Goal: Transaction & Acquisition: Purchase product/service

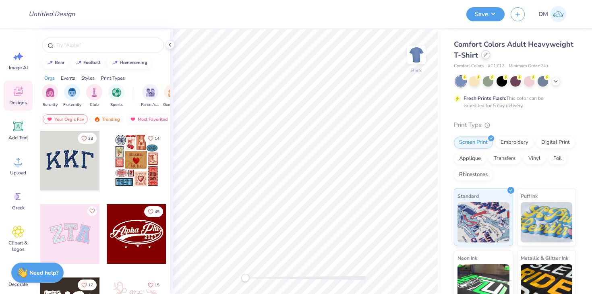
click at [489, 55] on div at bounding box center [486, 54] width 9 height 9
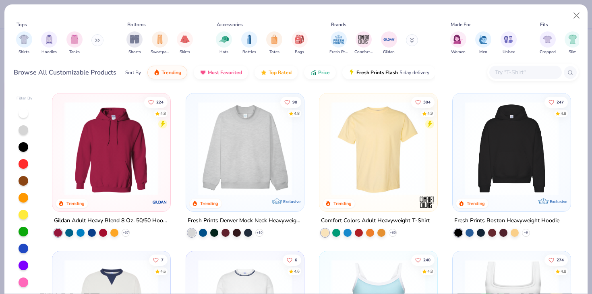
click at [516, 71] on input "text" at bounding box center [525, 72] width 62 height 9
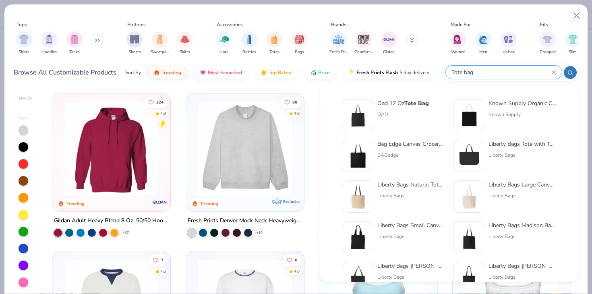
type input "Tote bag"
click at [466, 201] on img at bounding box center [469, 196] width 25 height 25
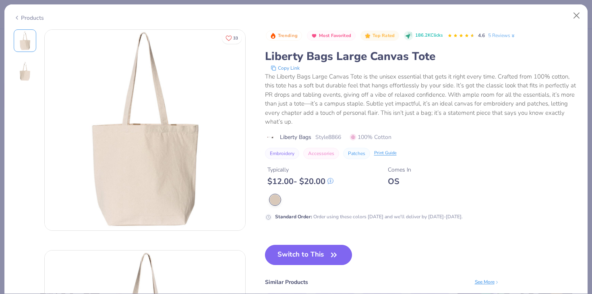
click at [312, 247] on button "Switch to This" at bounding box center [308, 255] width 87 height 20
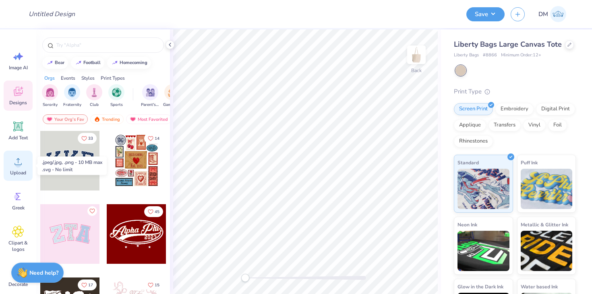
click at [21, 169] on div "Upload" at bounding box center [18, 166] width 29 height 30
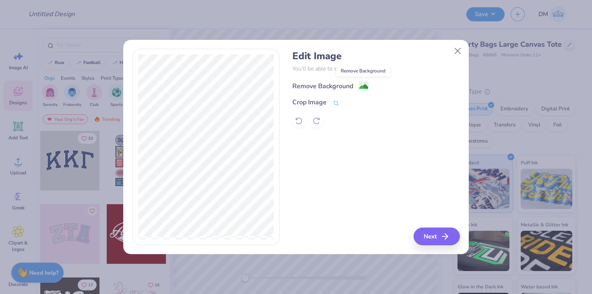
click at [361, 85] on image at bounding box center [363, 86] width 9 height 9
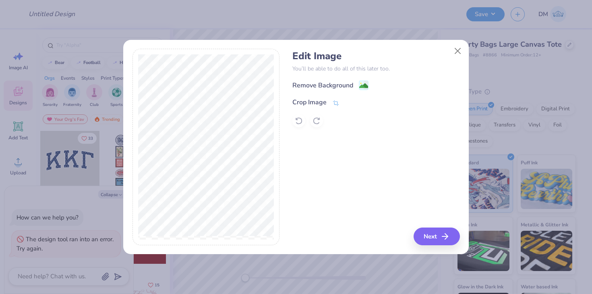
click at [369, 85] on div "Remove Background" at bounding box center [376, 85] width 167 height 10
click at [361, 85] on image at bounding box center [363, 86] width 9 height 9
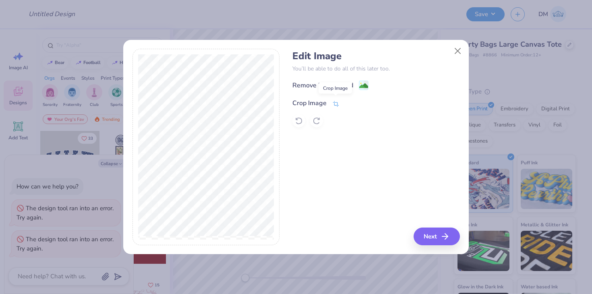
click at [334, 104] on icon at bounding box center [335, 103] width 7 height 7
click at [457, 50] on button "Close" at bounding box center [458, 50] width 15 height 15
type textarea "x"
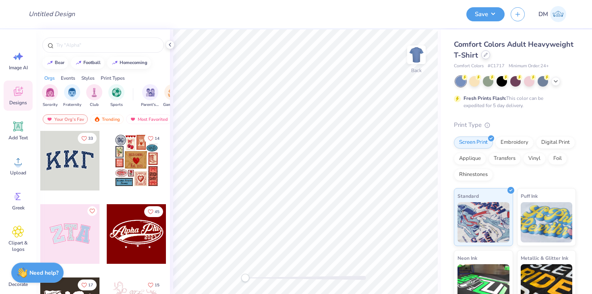
click at [485, 57] on div at bounding box center [486, 54] width 9 height 9
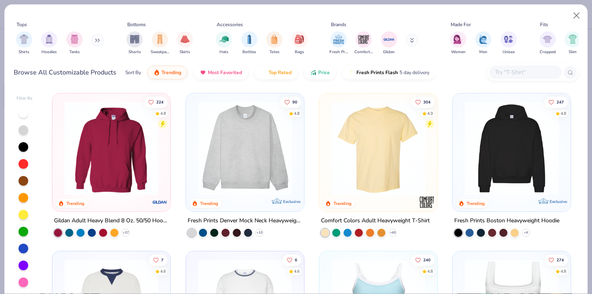
click at [508, 69] on input "text" at bounding box center [525, 72] width 62 height 9
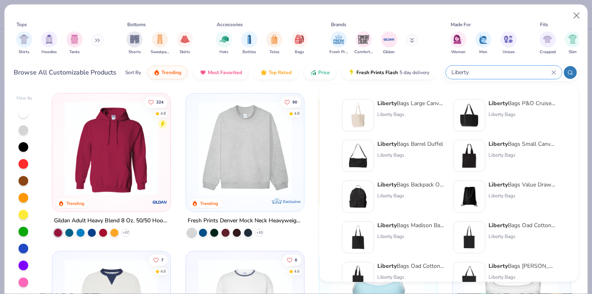
type input "Liberty"
click at [465, 157] on img at bounding box center [469, 155] width 25 height 25
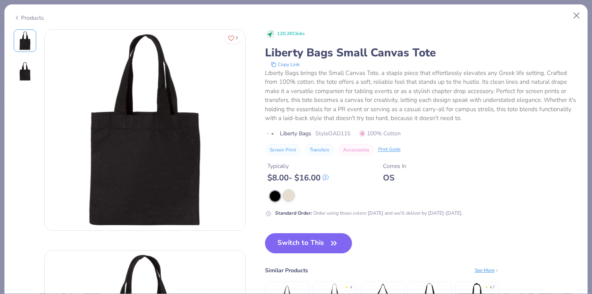
click at [291, 194] on div at bounding box center [289, 195] width 10 height 10
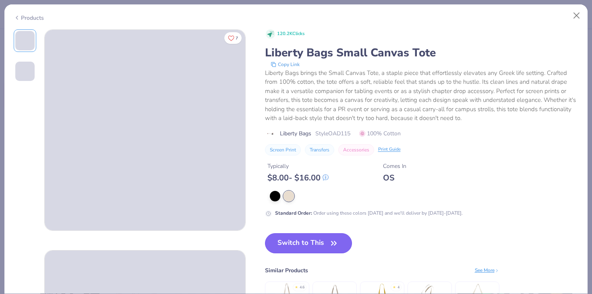
click at [293, 243] on button "Switch to This" at bounding box center [308, 243] width 87 height 20
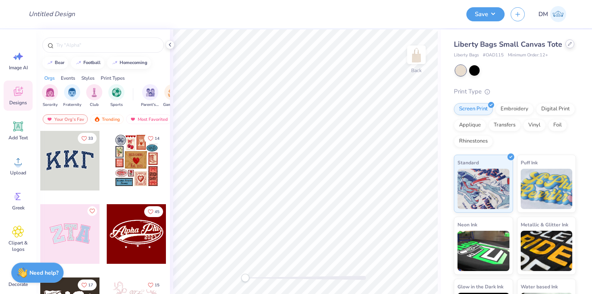
click at [567, 47] on div at bounding box center [570, 43] width 9 height 9
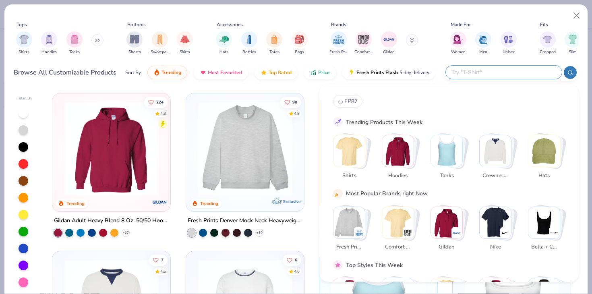
click at [511, 70] on input "text" at bounding box center [504, 72] width 106 height 9
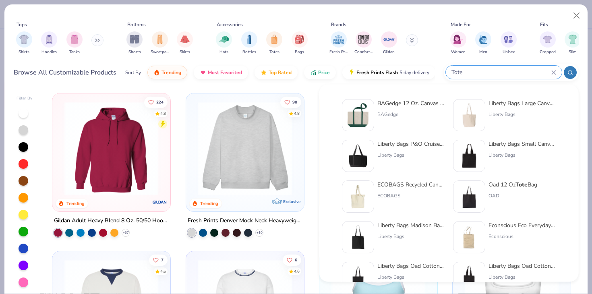
type input "Tote"
click at [484, 107] on div at bounding box center [469, 115] width 32 height 32
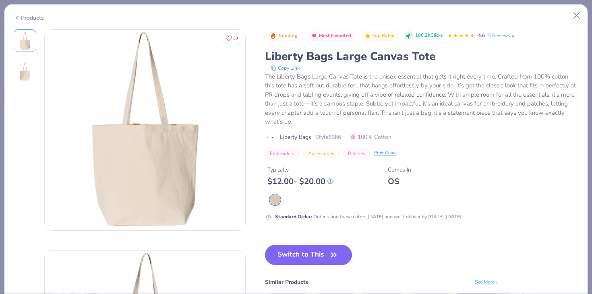
click at [285, 244] on div "Trending Most Favorited Top Rated 186.2K Clicks 4.6 5 Reviews Liberty Bags Larg…" at bounding box center [422, 191] width 314 height 324
click at [287, 252] on button "Switch to This" at bounding box center [308, 255] width 87 height 20
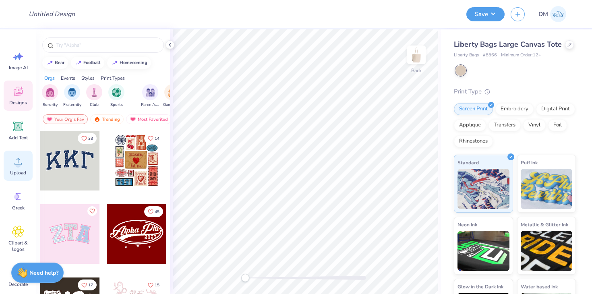
click at [17, 170] on span "Upload" at bounding box center [18, 173] width 16 height 6
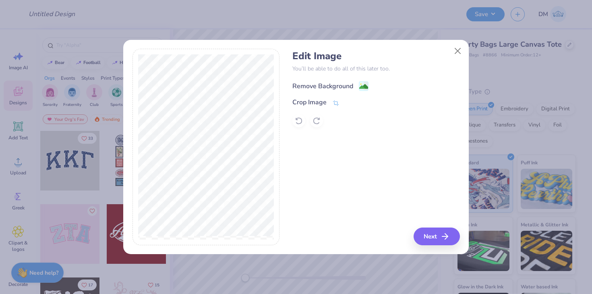
click at [365, 85] on image at bounding box center [363, 86] width 9 height 9
click at [447, 241] on icon "button" at bounding box center [448, 237] width 10 height 10
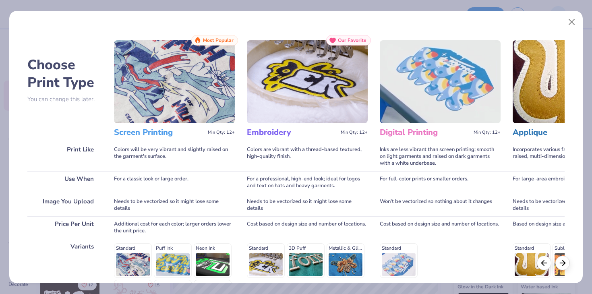
scroll to position [108, 0]
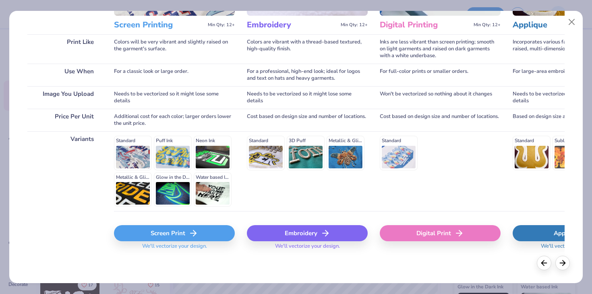
click at [203, 233] on div "Screen Print" at bounding box center [174, 233] width 121 height 16
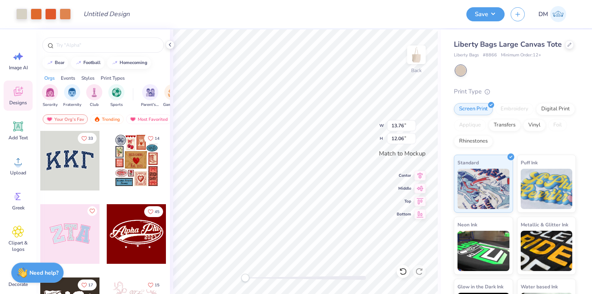
drag, startPoint x: 245, startPoint y: 277, endPoint x: 219, endPoint y: 304, distance: 37.9
click at [219, 294] on html "Art colors Design Title Save DM Image AI Designs Add Text Upload Greek Clipart …" at bounding box center [296, 147] width 592 height 294
click at [64, 18] on div at bounding box center [65, 13] width 11 height 11
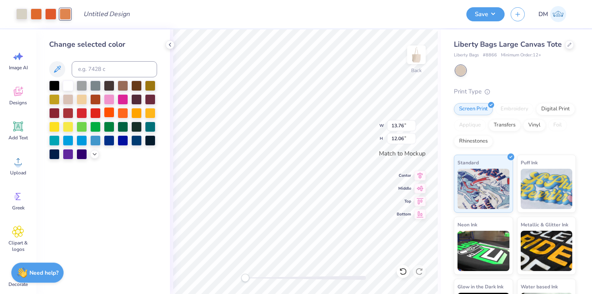
click at [109, 111] on div at bounding box center [109, 112] width 10 height 10
click at [402, 273] on icon at bounding box center [403, 272] width 8 height 8
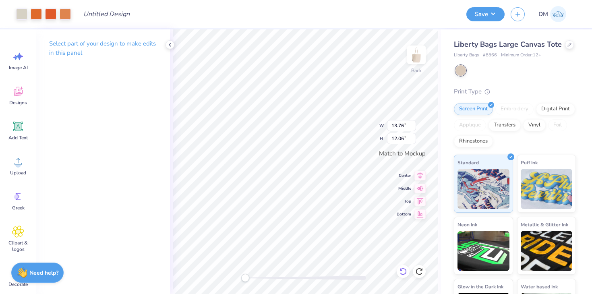
click at [404, 270] on icon at bounding box center [403, 272] width 8 height 8
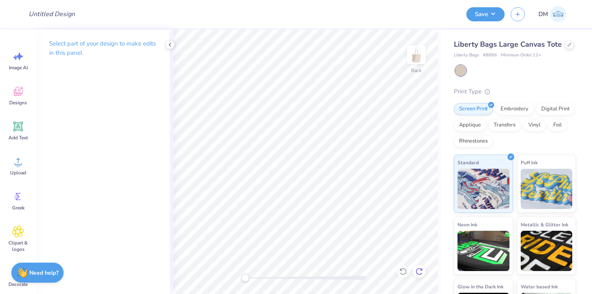
click at [420, 273] on icon at bounding box center [419, 272] width 8 height 8
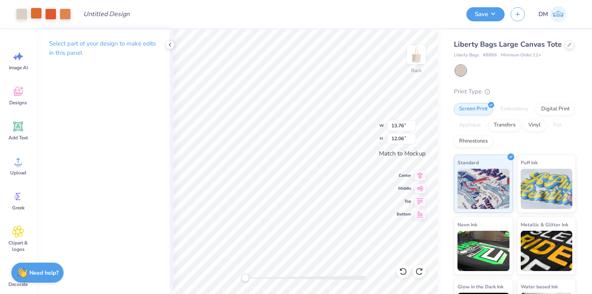
click at [34, 12] on div at bounding box center [36, 13] width 11 height 11
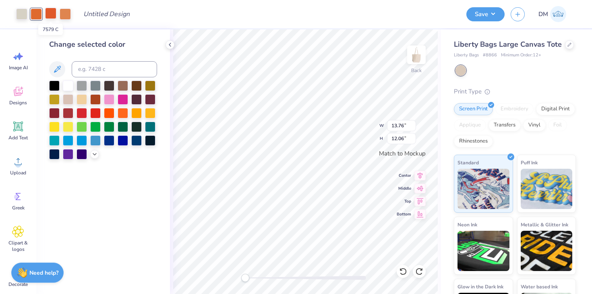
click at [47, 13] on div at bounding box center [50, 13] width 11 height 11
click at [109, 70] on input at bounding box center [114, 69] width 85 height 16
type input "7578"
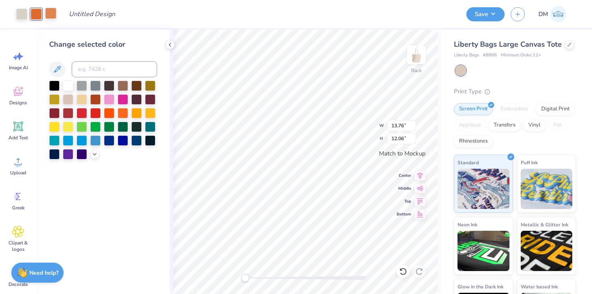
click at [55, 12] on div at bounding box center [50, 13] width 11 height 11
click at [40, 14] on div at bounding box center [36, 13] width 11 height 11
click at [54, 13] on div at bounding box center [50, 13] width 11 height 11
click at [37, 15] on div at bounding box center [36, 13] width 11 height 11
click at [89, 62] on input at bounding box center [114, 69] width 85 height 16
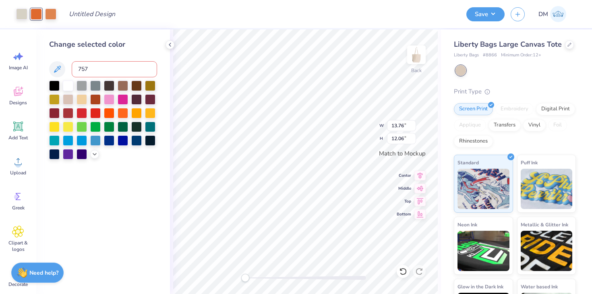
type input "7576"
click at [20, 13] on div at bounding box center [21, 13] width 11 height 11
click at [93, 71] on input at bounding box center [114, 69] width 85 height 16
type input "7576"
click at [403, 271] on icon at bounding box center [403, 272] width 8 height 8
